Goal: Task Accomplishment & Management: Complete application form

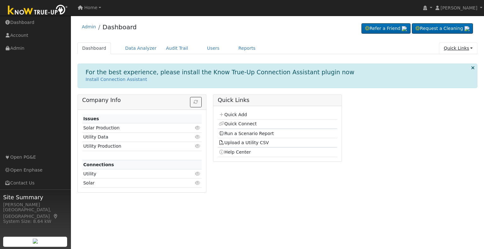
click at [464, 52] on link "Quick Links" at bounding box center [458, 49] width 38 height 12
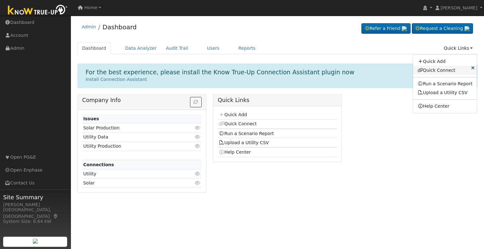
click at [442, 69] on link "Quick Connect" at bounding box center [445, 70] width 64 height 9
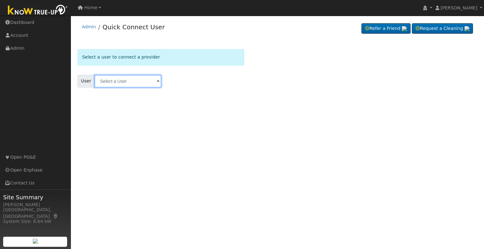
click at [125, 82] on input "text" at bounding box center [128, 81] width 67 height 13
type input "jose paz"
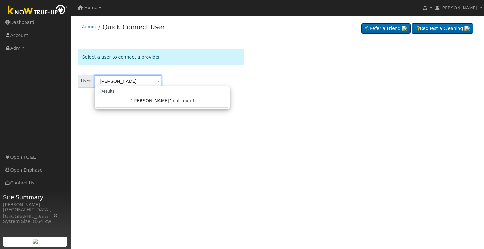
click at [132, 82] on input "jose paz" at bounding box center [128, 81] width 67 height 13
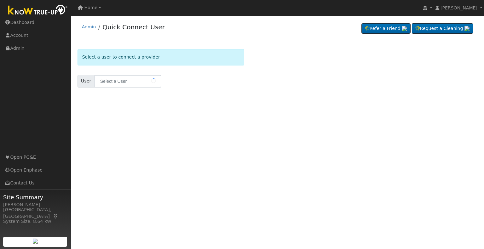
click at [158, 66] on form "Select a user to connect a provider User Account Select an Ac..." at bounding box center [160, 76] width 167 height 54
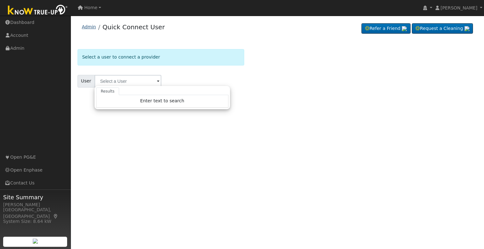
click at [87, 26] on link "Admin" at bounding box center [89, 26] width 14 height 5
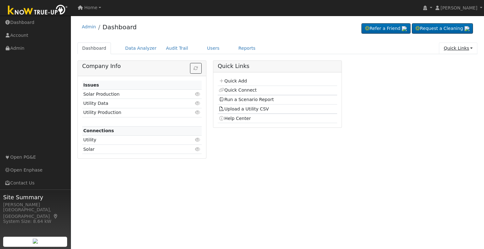
click at [448, 49] on link "Quick Links" at bounding box center [458, 49] width 38 height 12
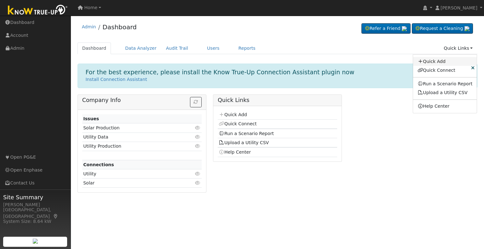
click at [442, 60] on link "Quick Add" at bounding box center [445, 61] width 64 height 9
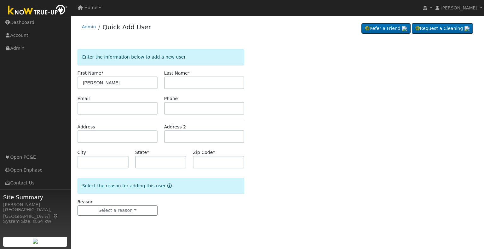
type input "Jose"
click at [170, 87] on input "text" at bounding box center [204, 83] width 80 height 13
type input "Paz"
paste input "josrpaz@gmail.com"
type input "josrpaz@gmail.com"
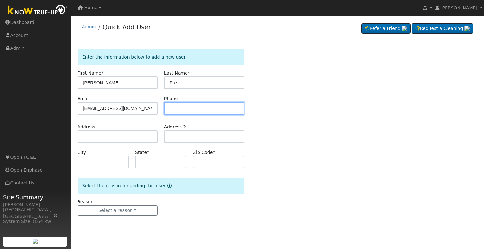
click at [200, 112] on input "text" at bounding box center [204, 108] width 80 height 13
paste input "8056742243"
type input "8056742243"
click at [284, 103] on div "Enter the information below to add a new user First Name * Jose Last Name * Paz…" at bounding box center [277, 138] width 400 height 179
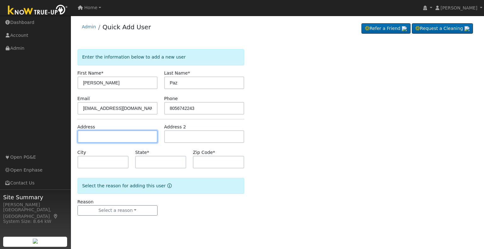
click at [119, 135] on input "text" at bounding box center [117, 136] width 80 height 13
paste input "4251 San Gabriel Avenue"
type input "4251 East San Gabriel Avenue"
type input "Clovis"
type input "CA"
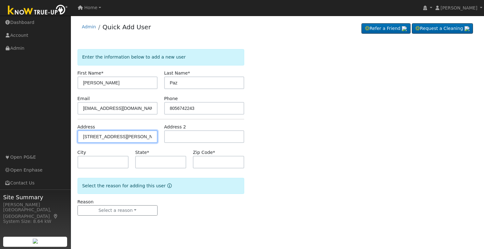
type input "93611"
click at [252, 151] on div "Enter the information below to add a new user First Name * Jose Last Name * Paz…" at bounding box center [277, 138] width 400 height 179
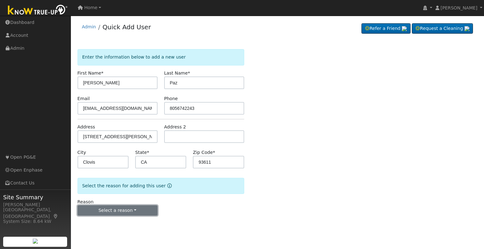
click at [103, 206] on button "Select a reason" at bounding box center [117, 210] width 80 height 11
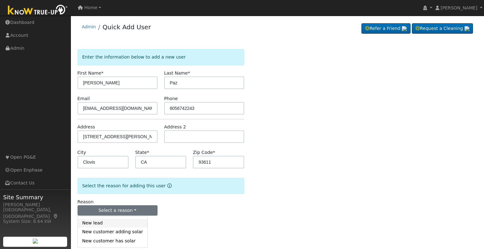
click at [101, 223] on link "New lead" at bounding box center [113, 223] width 70 height 9
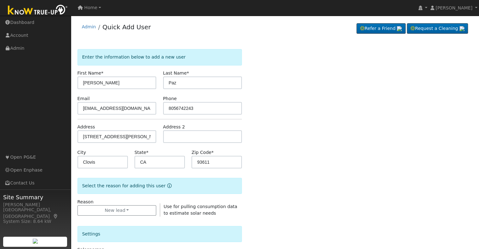
click at [180, 199] on div "Reason New lead New lead New customer adding solar New customer has solar Use f…" at bounding box center [159, 208] width 171 height 18
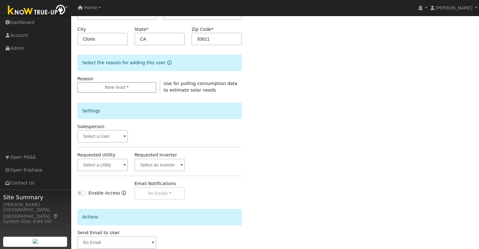
scroll to position [158, 0]
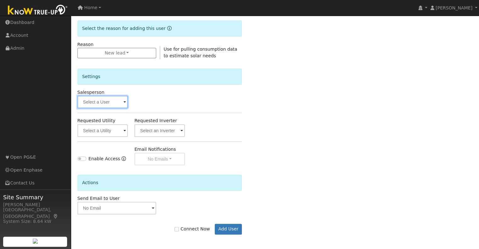
click at [120, 99] on input "text" at bounding box center [102, 102] width 50 height 13
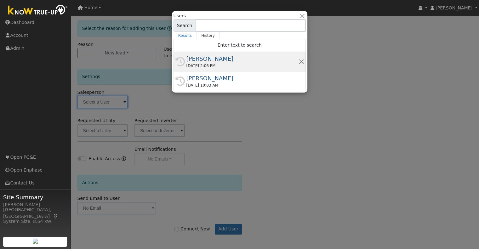
click at [198, 65] on div "07/29/2025 2:06 PM" at bounding box center [242, 66] width 112 height 6
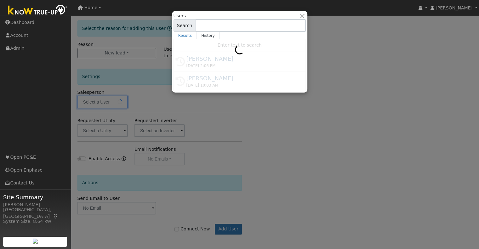
type input "[PERSON_NAME]"
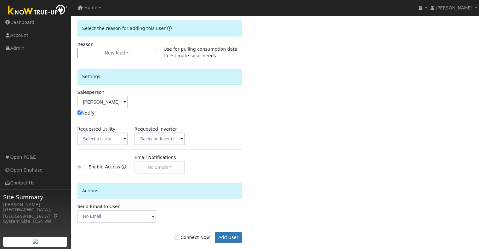
scroll to position [166, 0]
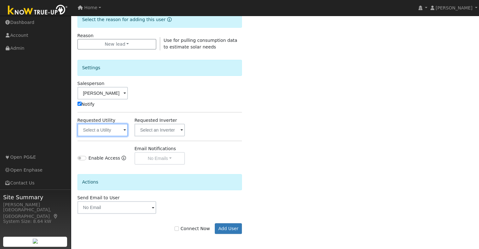
click at [110, 129] on input "text" at bounding box center [102, 130] width 50 height 13
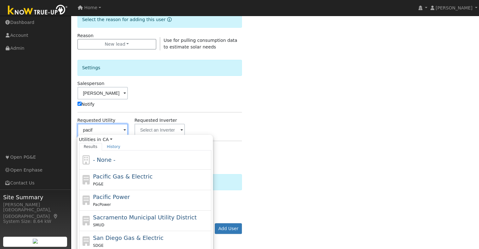
type input "pacifc"
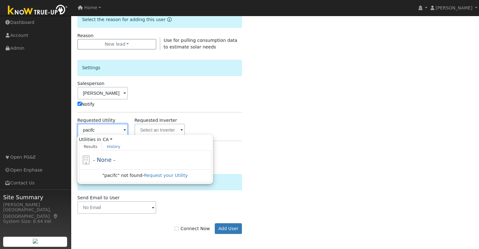
click at [105, 129] on input "pacifc" at bounding box center [102, 130] width 50 height 13
type input "o"
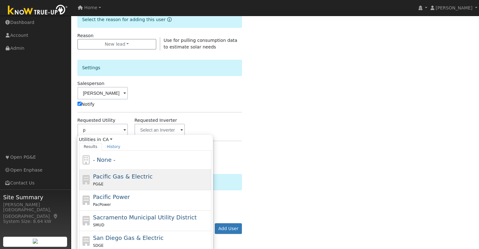
click at [115, 174] on span "Pacific Gas & Electric" at bounding box center [123, 176] width 60 height 7
type input "Pacific Gas & Electric"
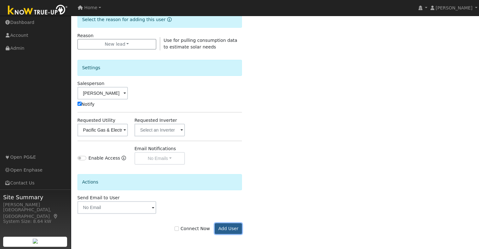
click at [236, 229] on button "Add User" at bounding box center [228, 228] width 27 height 11
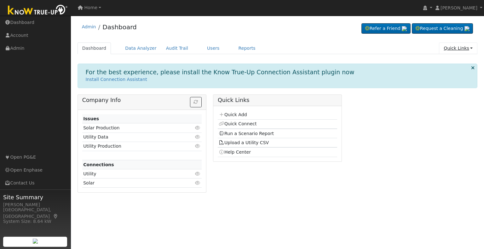
click at [459, 46] on link "Quick Links" at bounding box center [458, 49] width 38 height 12
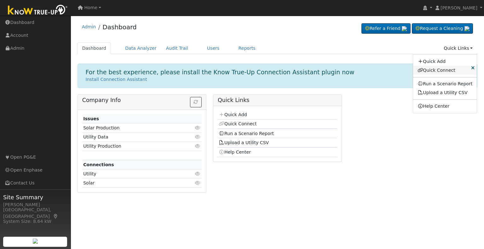
click at [435, 70] on link "Quick Connect" at bounding box center [445, 70] width 64 height 9
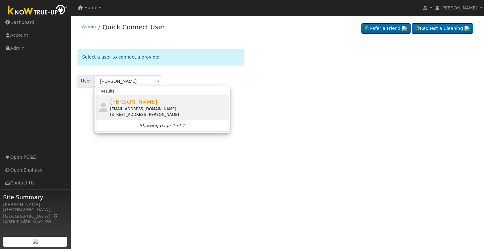
click at [143, 98] on div "[PERSON_NAME] [PERSON_NAME][EMAIL_ADDRESS][DOMAIN_NAME] [STREET_ADDRESS][PERSON…" at bounding box center [168, 108] width 117 height 20
type input "[PERSON_NAME]"
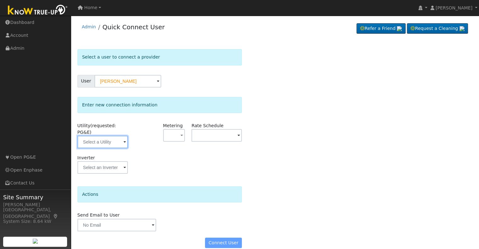
click at [112, 136] on input "text" at bounding box center [102, 142] width 50 height 13
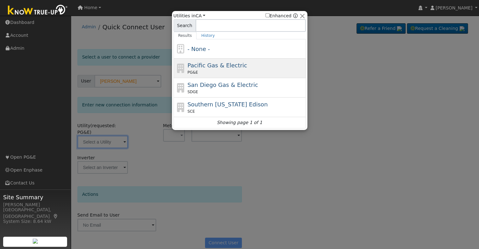
click at [195, 70] on span "PG&E" at bounding box center [192, 73] width 10 height 6
type input "PG&E"
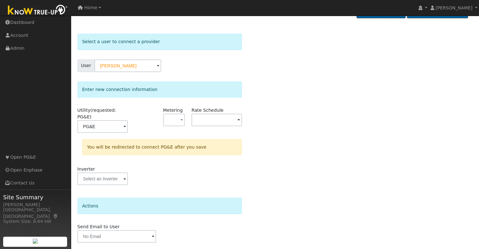
scroll to position [28, 0]
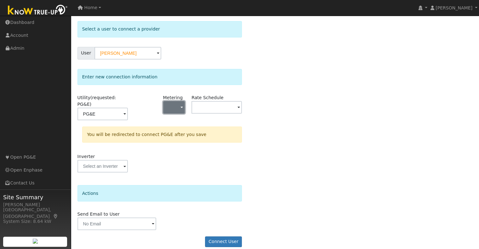
click at [182, 111] on span "button" at bounding box center [182, 108] width 3 height 7
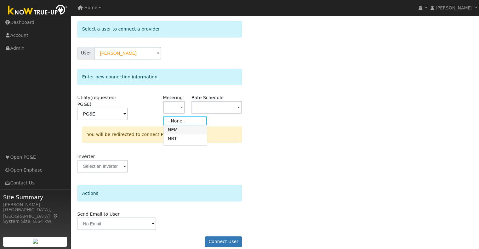
click at [181, 129] on link "NEM" at bounding box center [185, 129] width 44 height 9
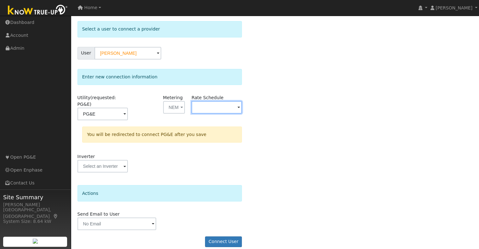
click at [207, 111] on input "text" at bounding box center [217, 107] width 50 height 13
click at [275, 129] on div "Select a user to connect a provider User Jose Paz Account Default Account Defau…" at bounding box center [274, 137] width 395 height 232
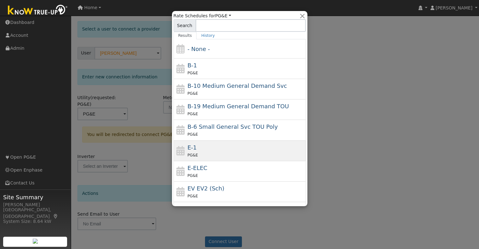
click at [207, 149] on div "E-1 PG&E" at bounding box center [245, 150] width 117 height 15
type input "E-1"
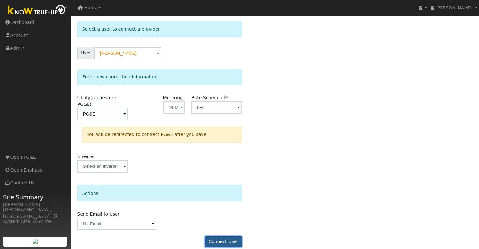
click at [224, 237] on button "Connect User" at bounding box center [223, 242] width 37 height 11
